Goal: Information Seeking & Learning: Learn about a topic

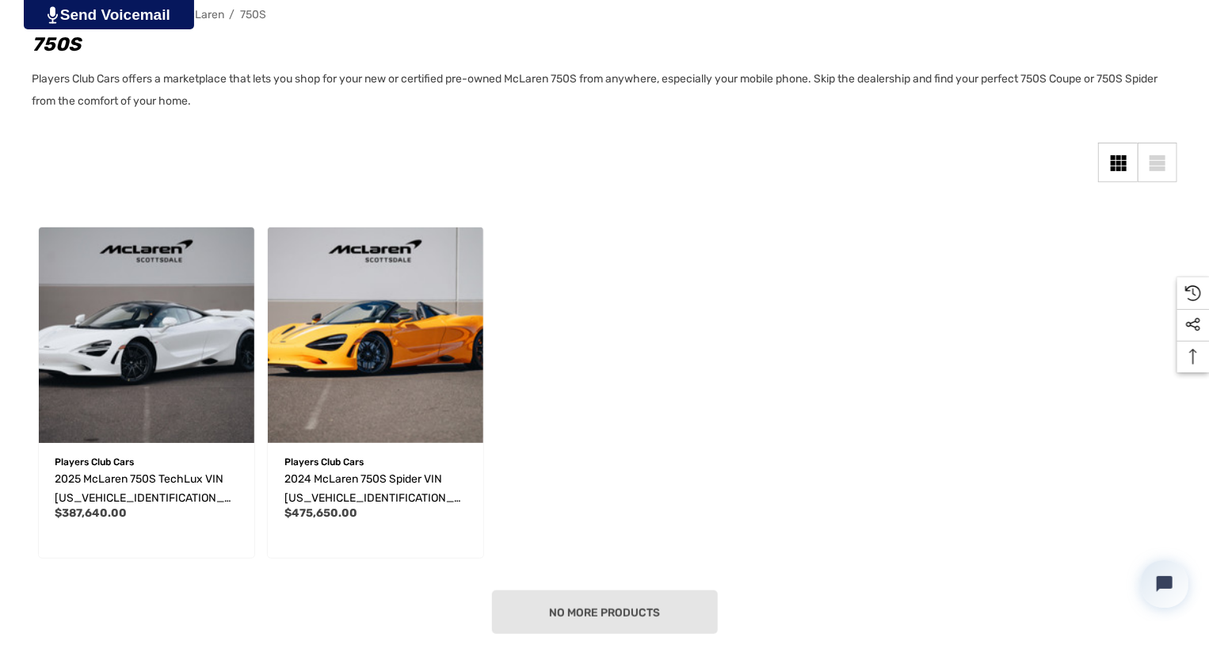
scroll to position [317, 0]
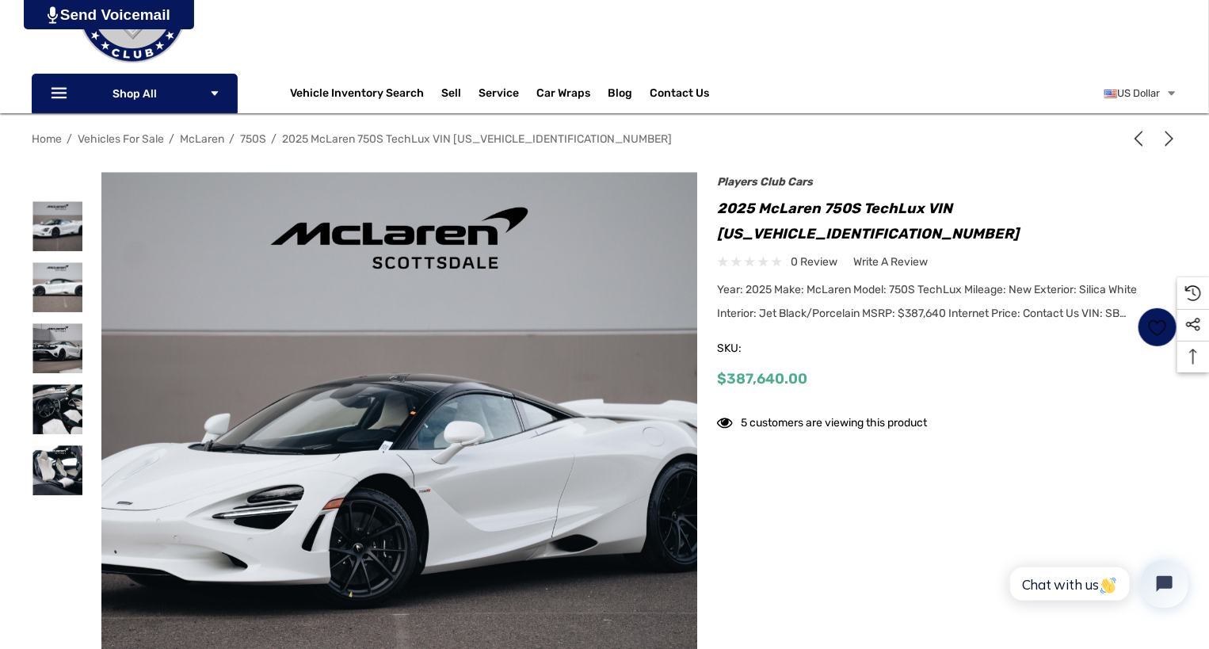
scroll to position [158, 0]
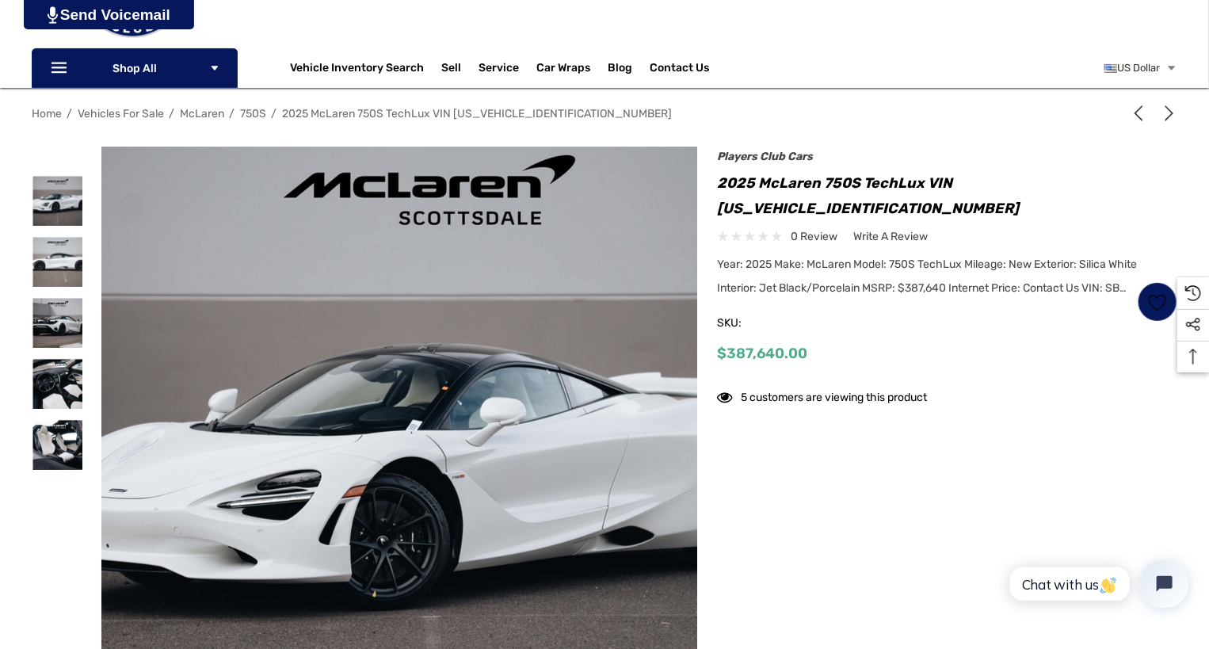
click at [357, 377] on img at bounding box center [429, 454] width 1014 height 676
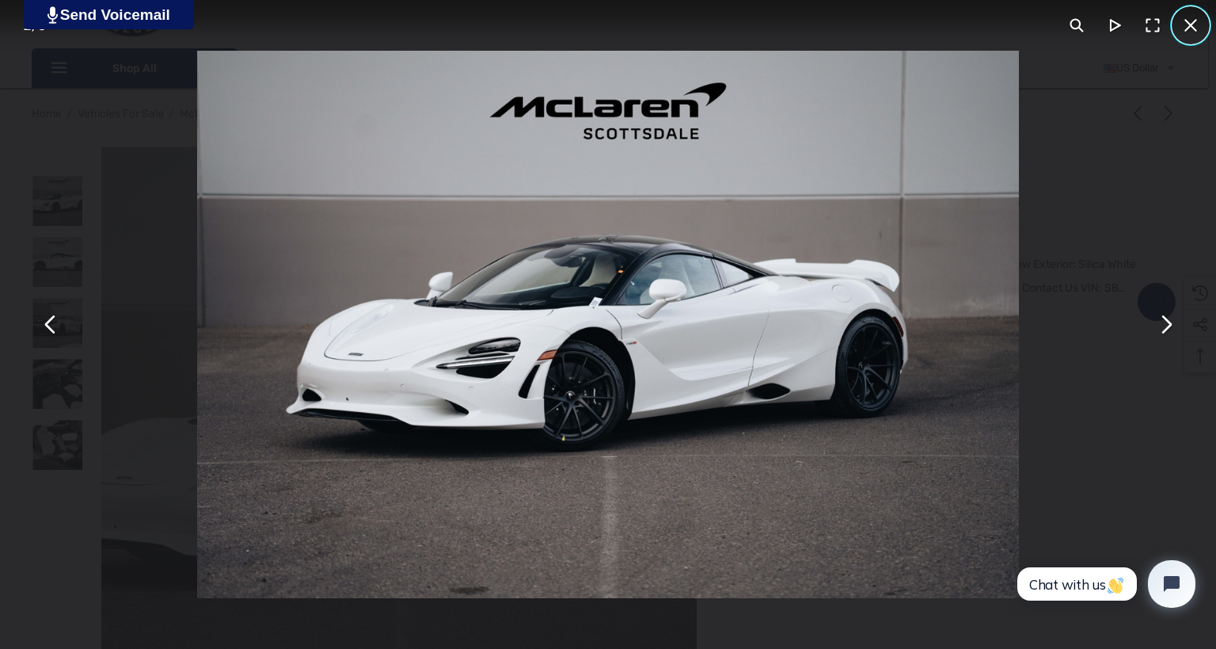
click at [1189, 29] on button "You can close this modal content with the ESC key" at bounding box center [1191, 25] width 38 height 38
